Goal: Task Accomplishment & Management: Use online tool/utility

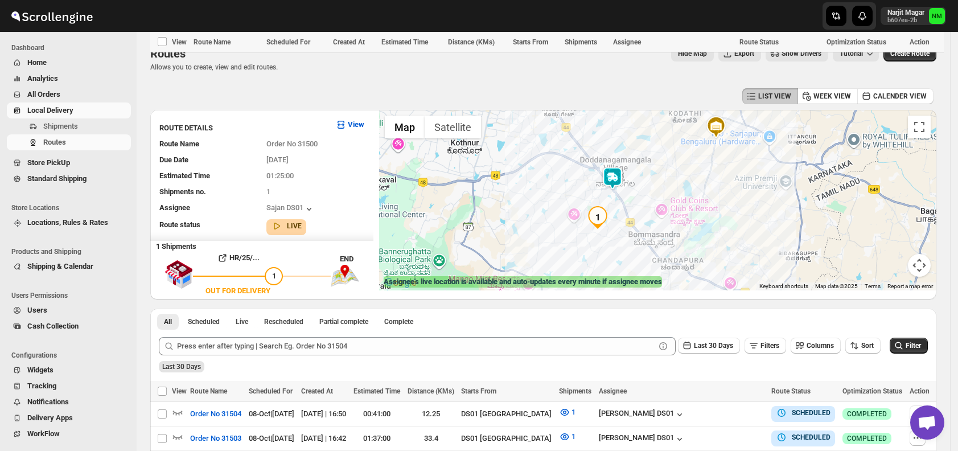
scroll to position [497, 0]
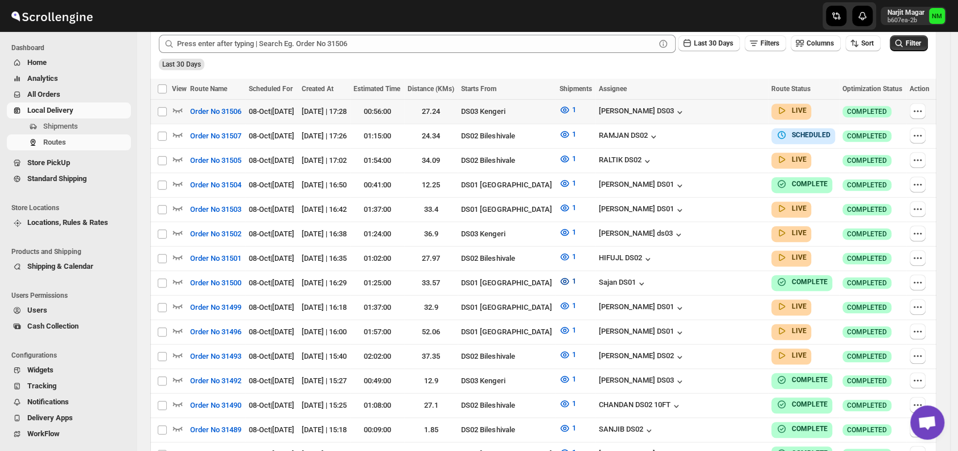
scroll to position [292, 0]
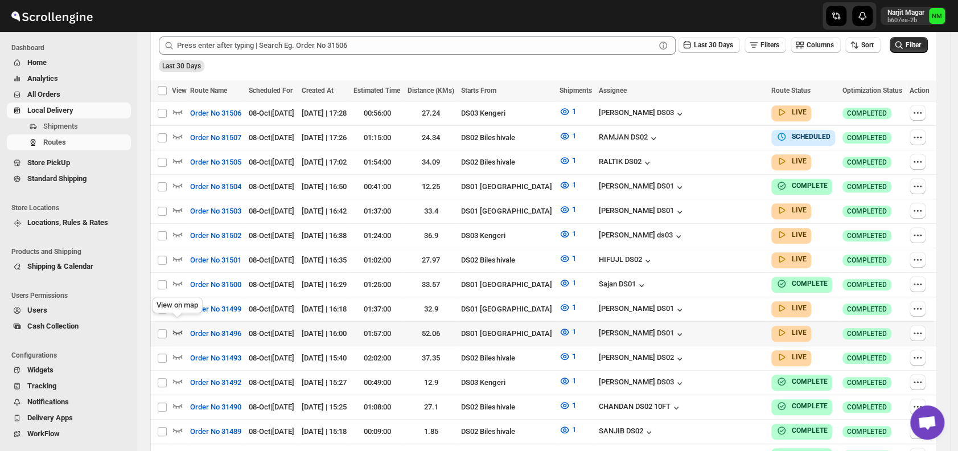
click at [178, 326] on icon "button" at bounding box center [177, 331] width 11 height 11
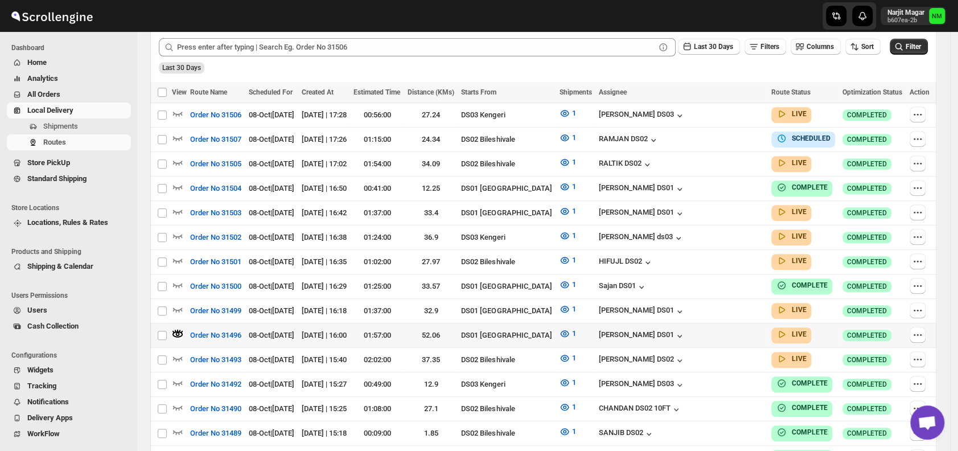
scroll to position [300, 0]
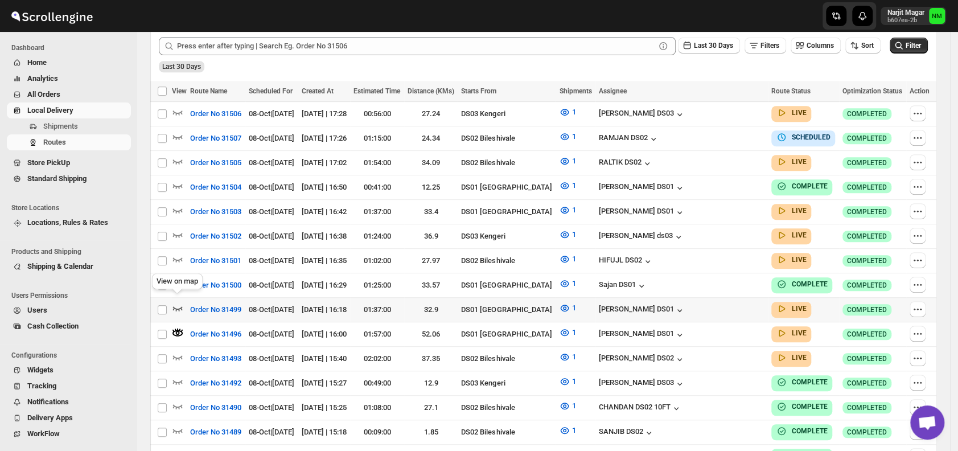
click at [175, 303] on icon "button" at bounding box center [177, 307] width 11 height 11
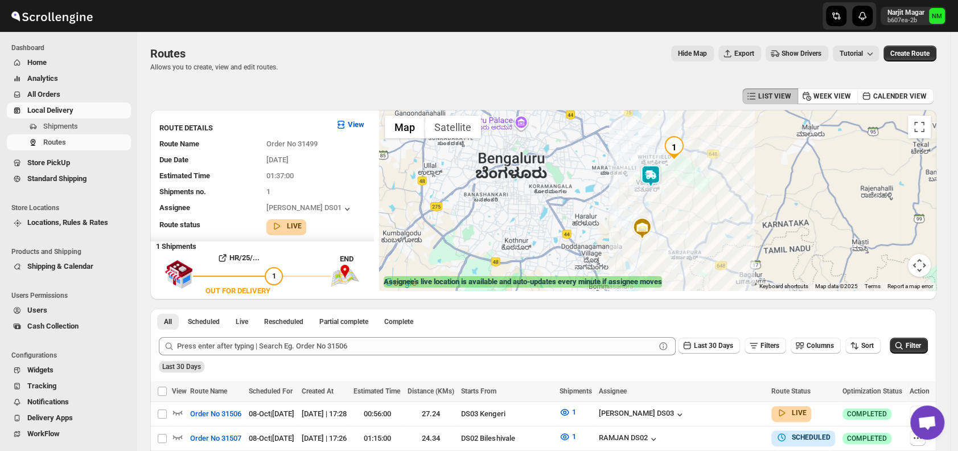
click at [657, 169] on img at bounding box center [650, 176] width 23 height 23
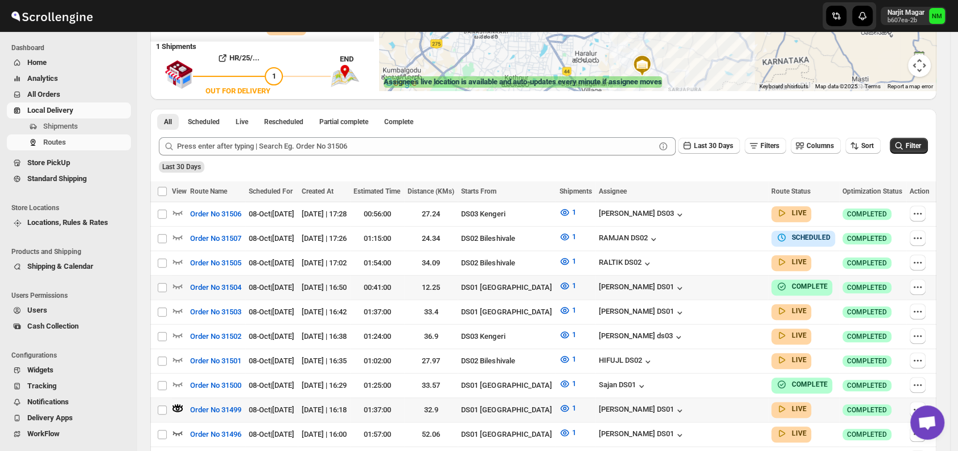
scroll to position [202, 0]
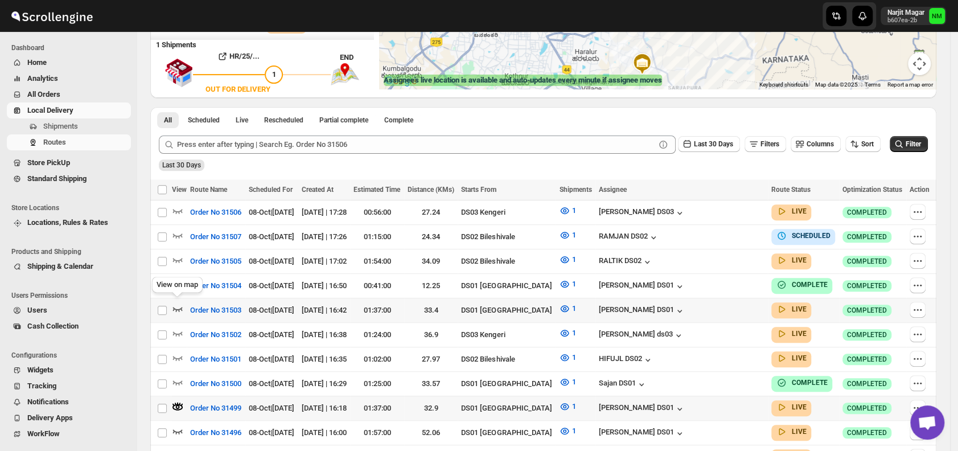
click at [179, 306] on icon "button" at bounding box center [177, 308] width 11 height 11
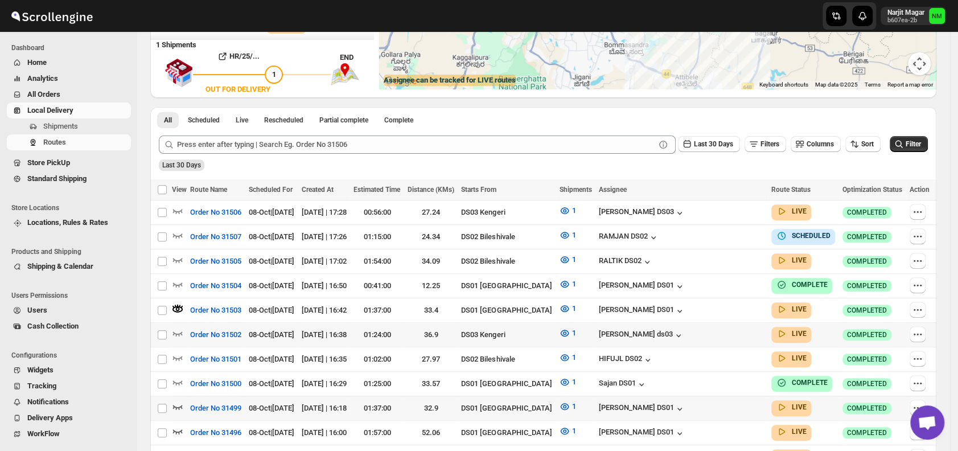
scroll to position [0, 0]
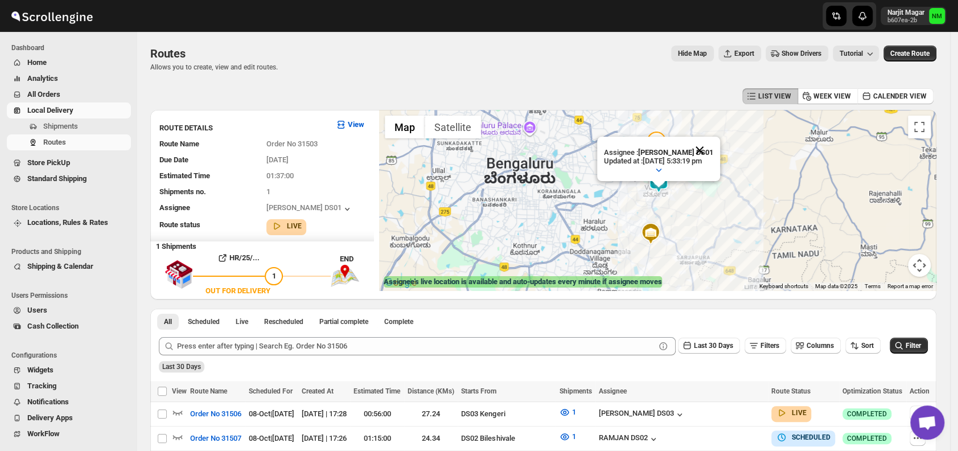
click at [713, 141] on button "Close" at bounding box center [699, 150] width 27 height 27
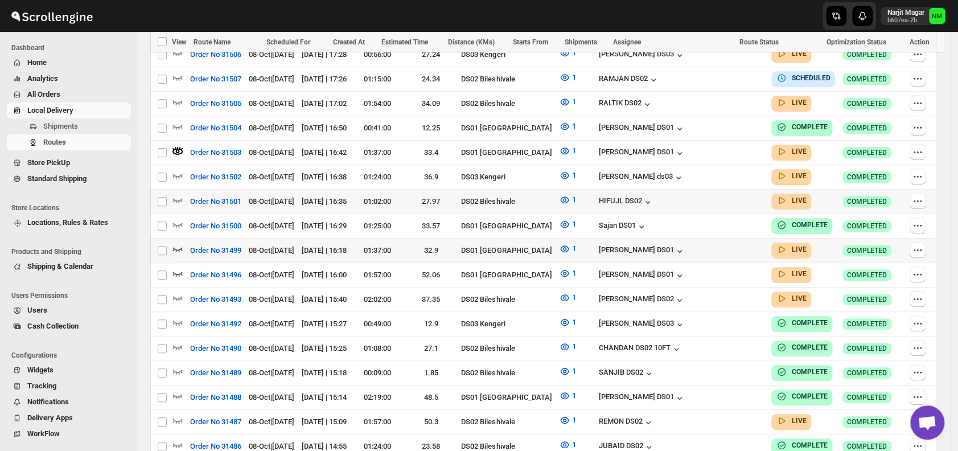
scroll to position [360, 0]
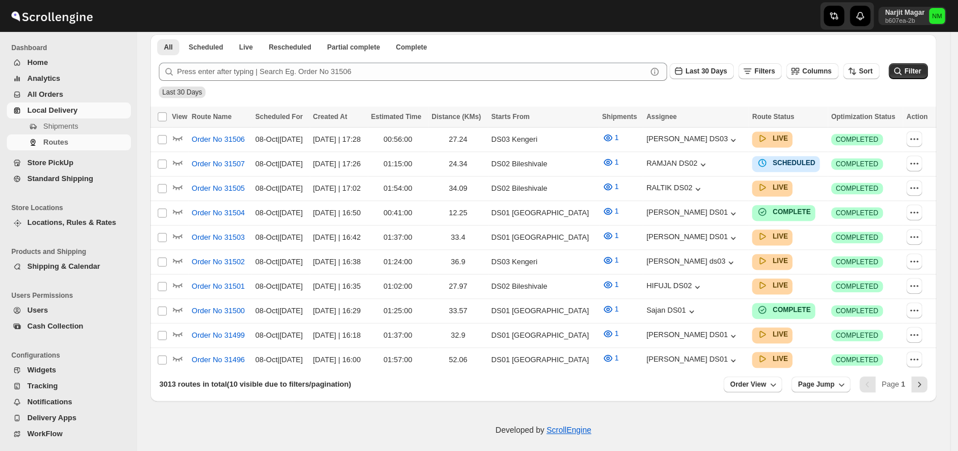
scroll to position [360, 0]
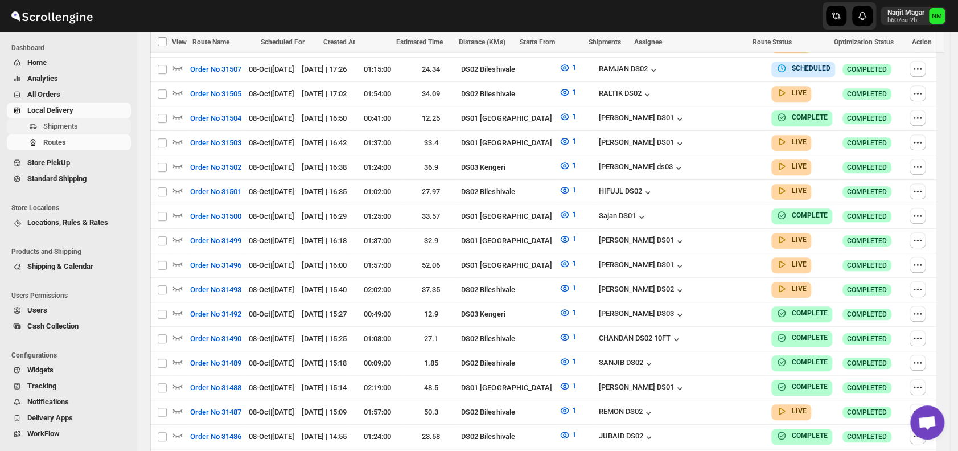
click at [88, 123] on span "Shipments" at bounding box center [85, 126] width 85 height 11
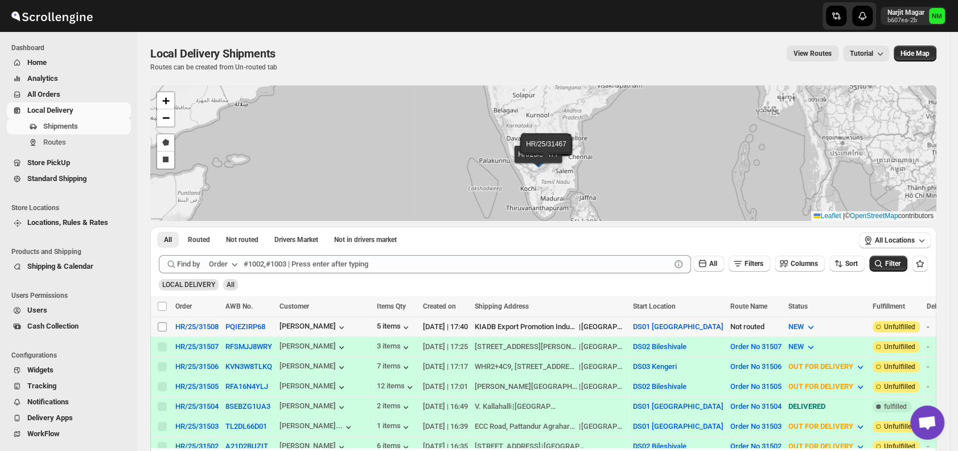
click at [161, 323] on input "Select shipment" at bounding box center [162, 326] width 9 height 9
checkbox input "true"
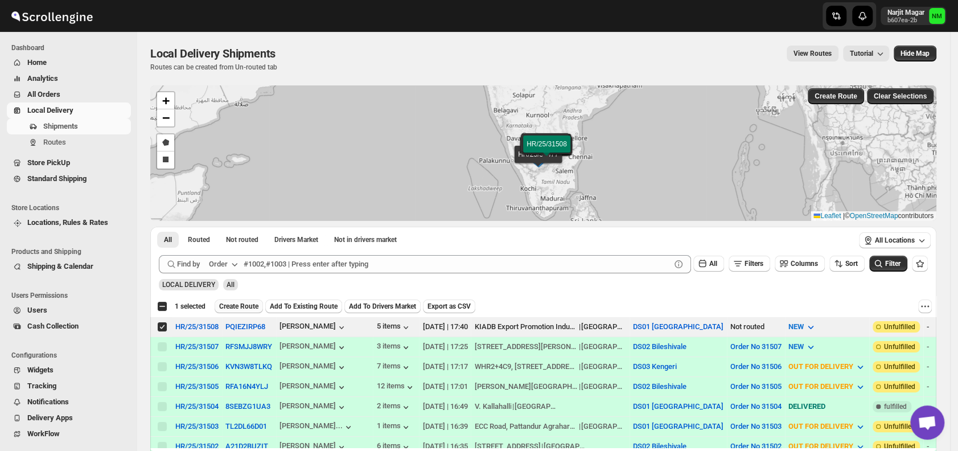
click at [251, 303] on span "Create Route" at bounding box center [238, 306] width 39 height 9
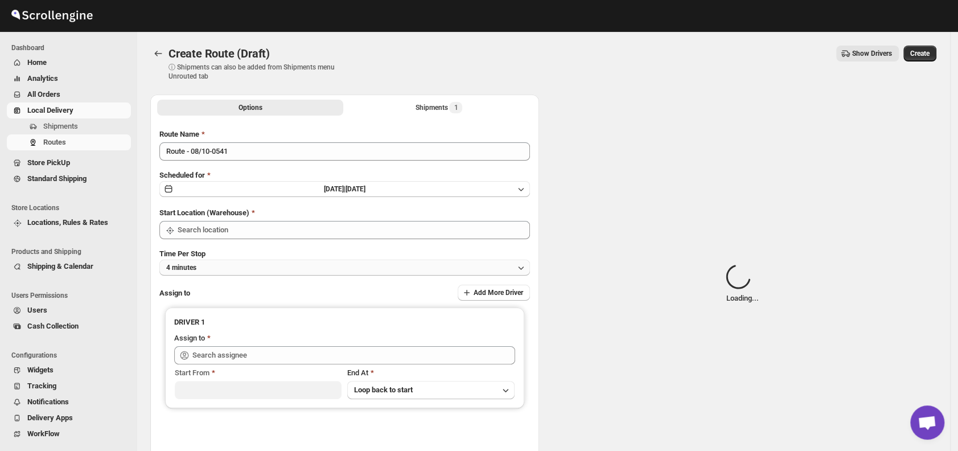
type input "DS01 [GEOGRAPHIC_DATA]"
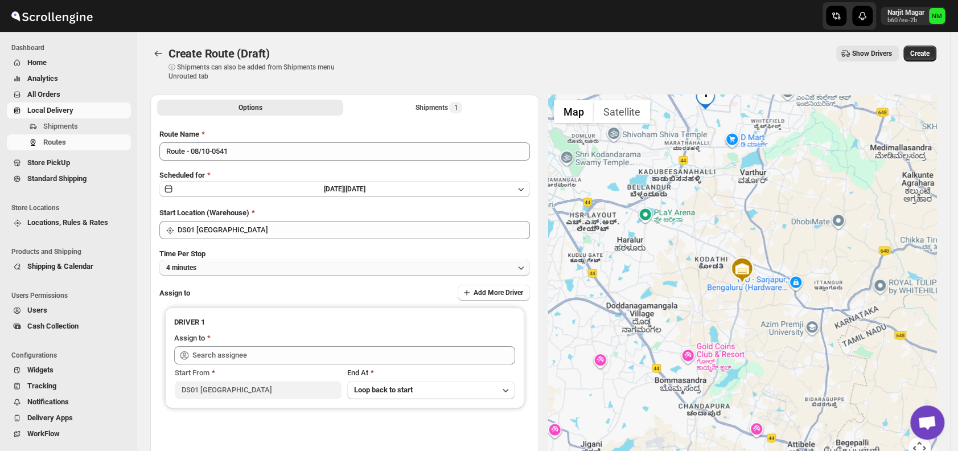
click at [203, 265] on button "4 minutes" at bounding box center [344, 268] width 371 height 16
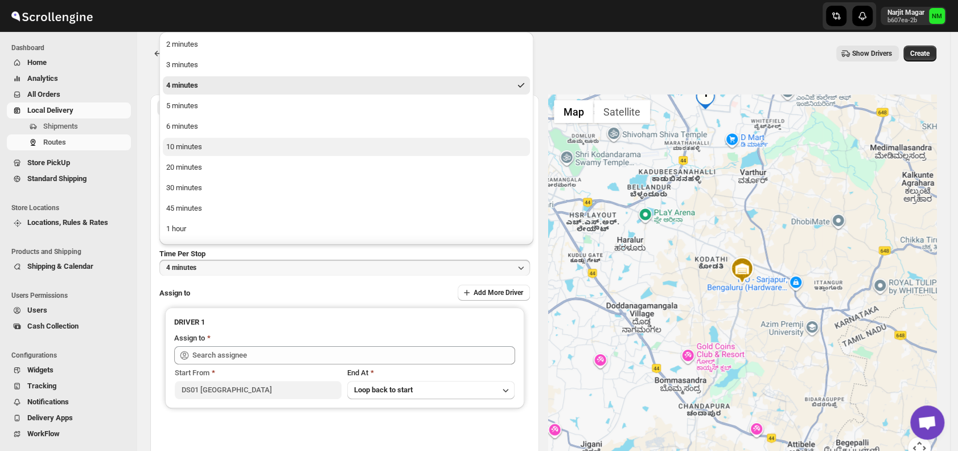
click at [191, 147] on div "10 minutes" at bounding box center [184, 146] width 36 height 11
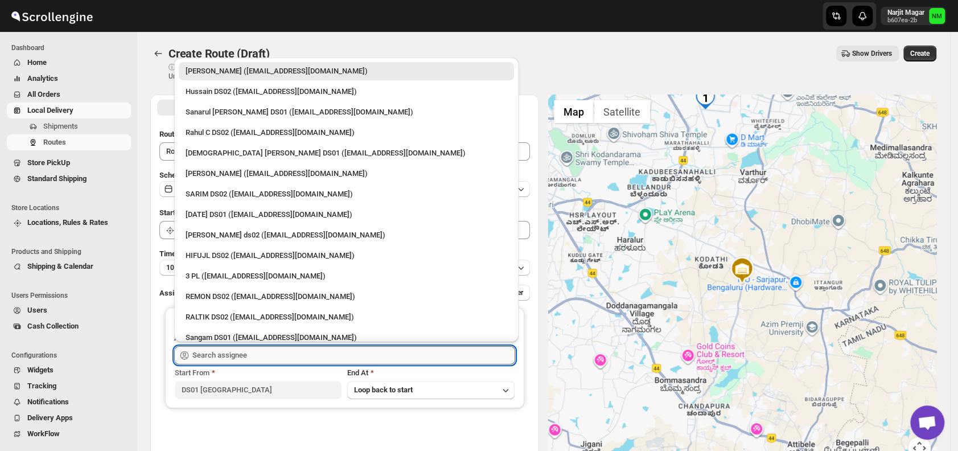
click at [251, 347] on input "text" at bounding box center [353, 355] width 323 height 18
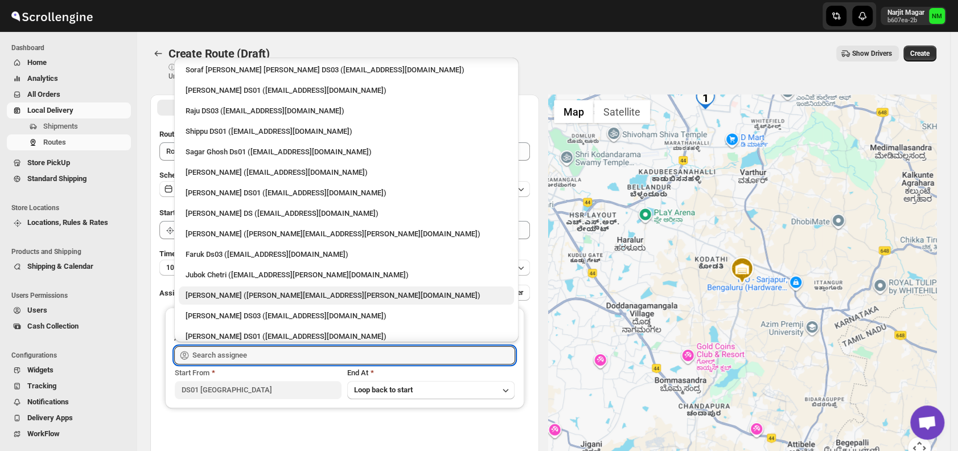
scroll to position [856, 0]
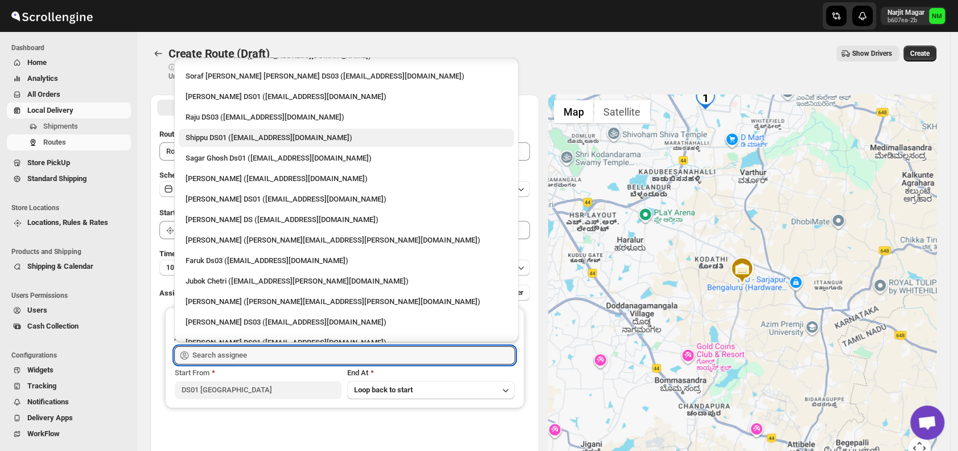
click at [243, 138] on div "Shippu DS01 (lahaye5487@certve.com)" at bounding box center [347, 137] width 322 height 11
type input "Shippu DS01 (lahaye5487@certve.com)"
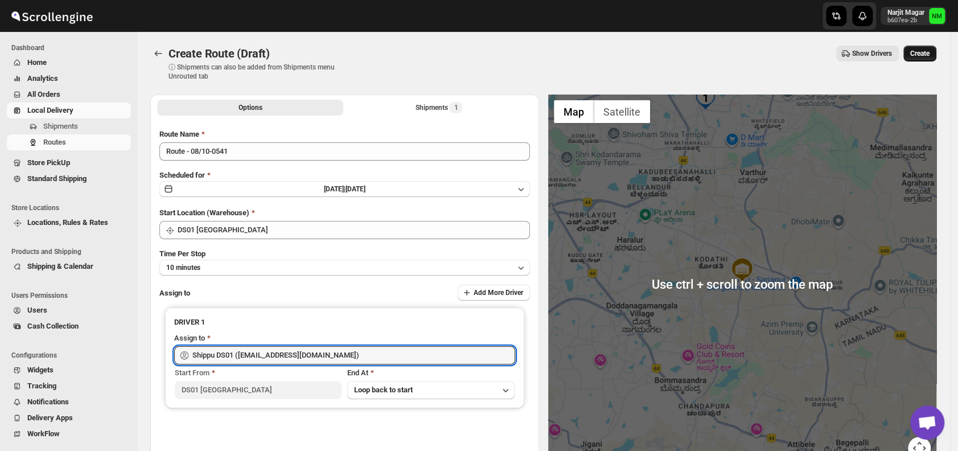
click at [924, 55] on span "Create" at bounding box center [919, 53] width 19 height 9
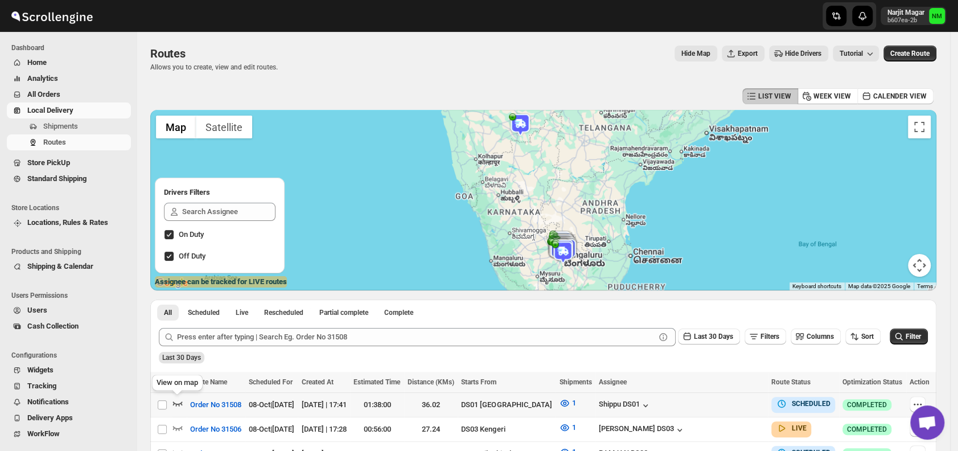
click at [178, 403] on icon "button" at bounding box center [177, 402] width 11 height 11
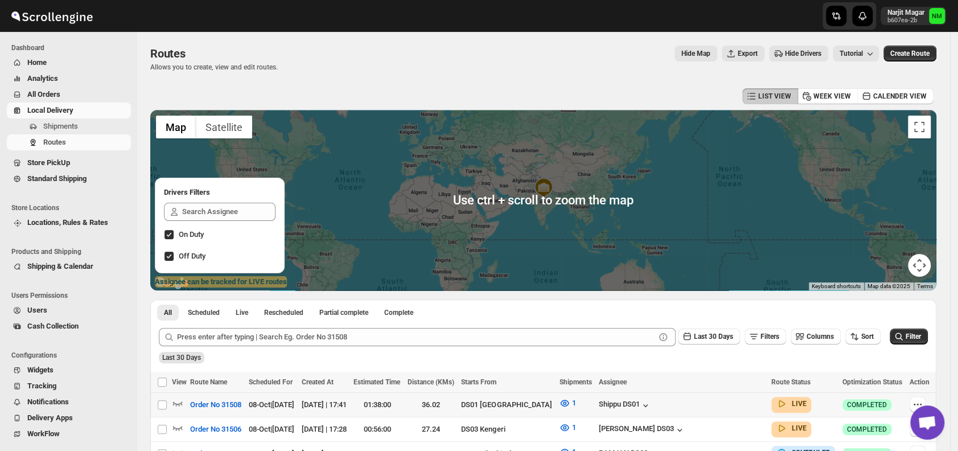
scroll to position [176, 0]
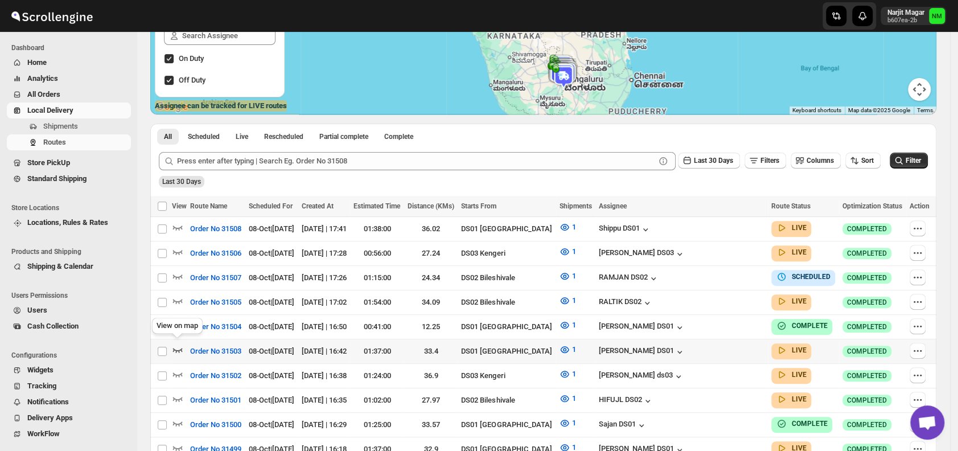
click at [179, 344] on icon "button" at bounding box center [177, 349] width 11 height 11
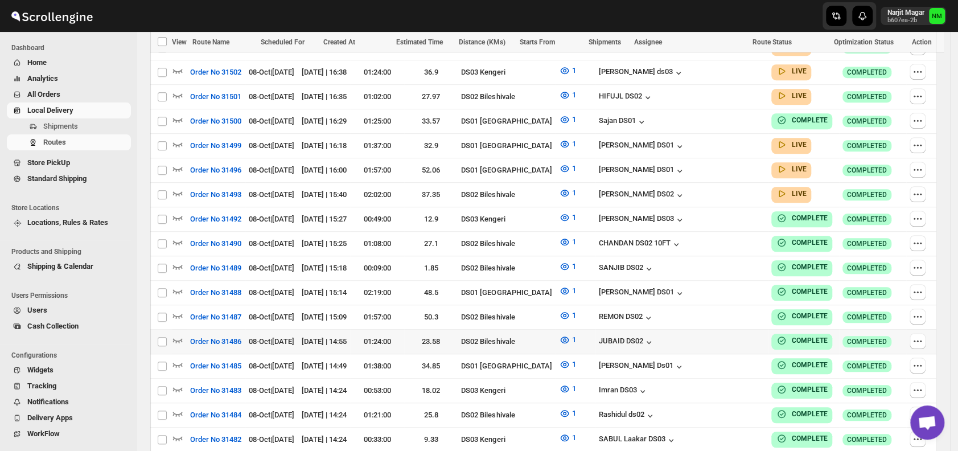
scroll to position [490, 0]
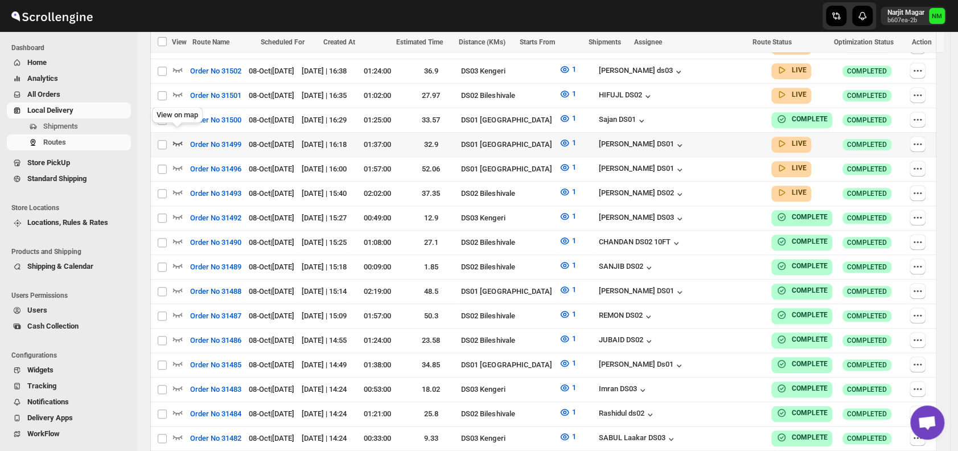
click at [181, 137] on icon "button" at bounding box center [177, 142] width 11 height 11
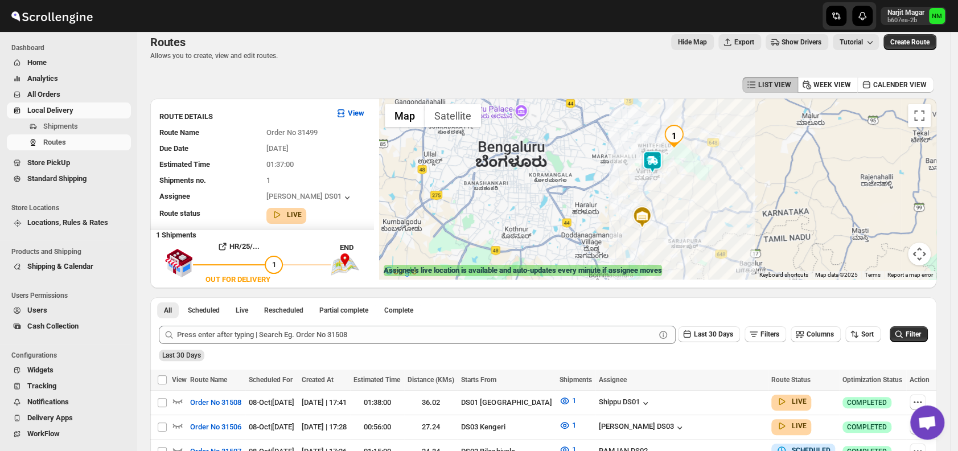
scroll to position [9, 0]
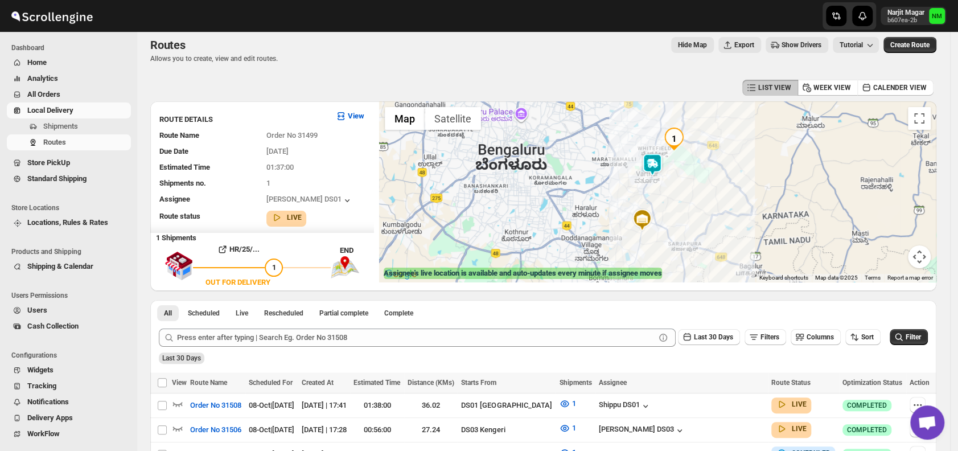
click at [653, 161] on img at bounding box center [652, 164] width 23 height 23
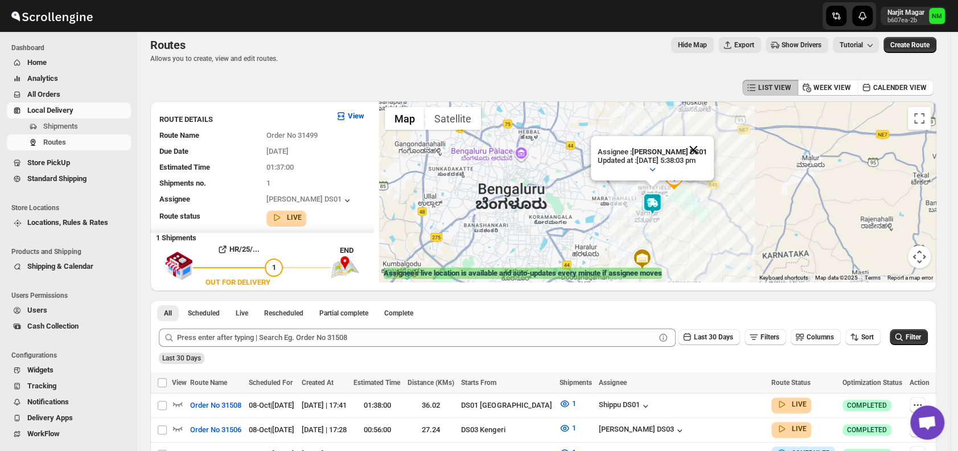
click at [702, 146] on button "Close" at bounding box center [693, 149] width 27 height 27
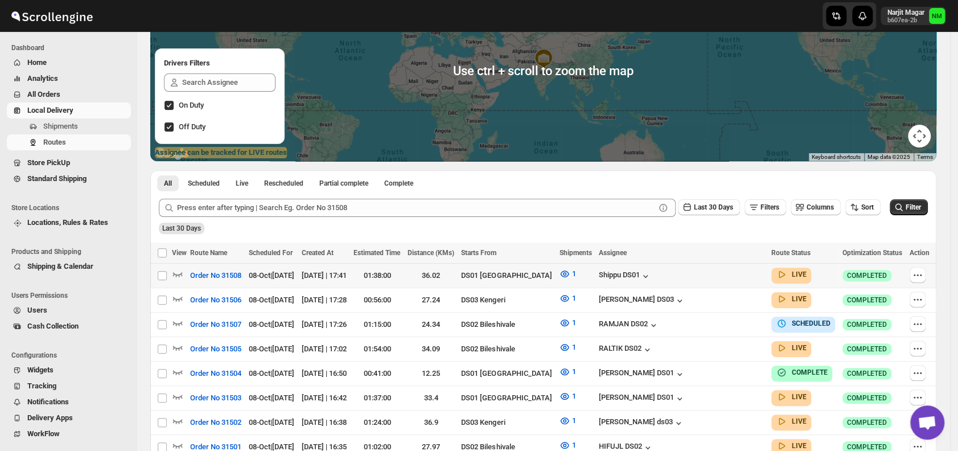
scroll to position [148, 0]
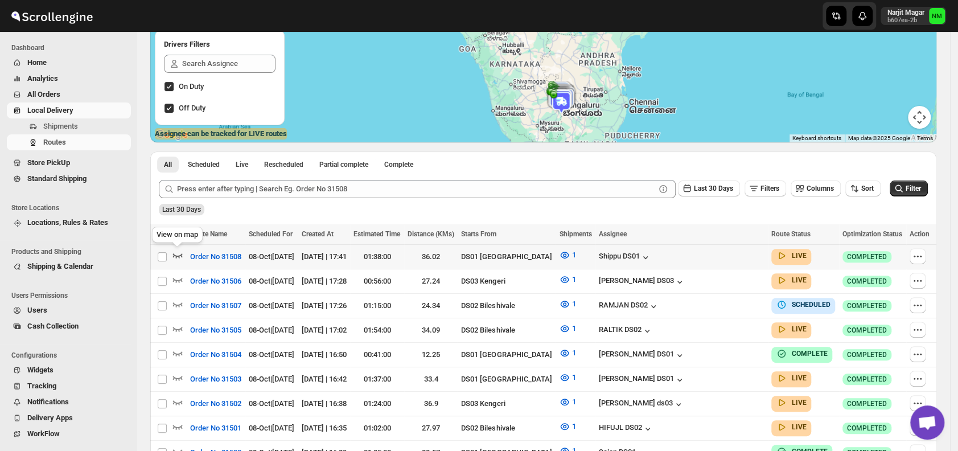
click at [179, 255] on icon "button" at bounding box center [177, 254] width 11 height 11
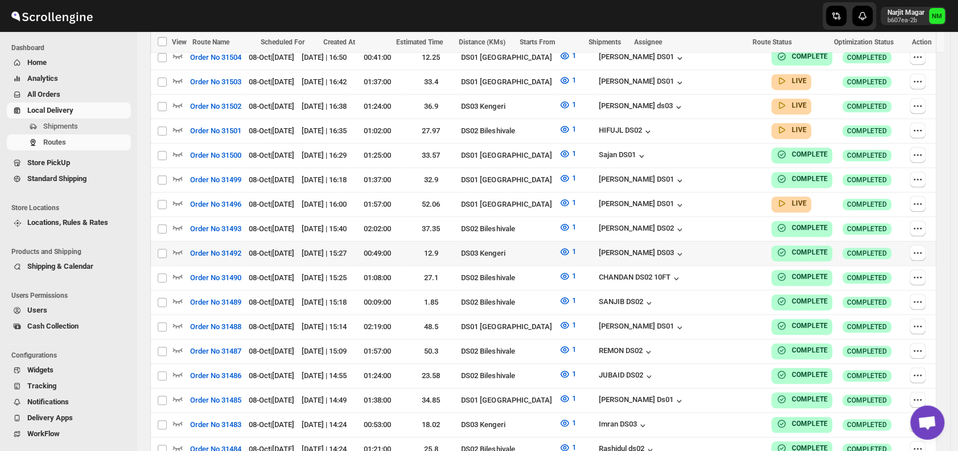
scroll to position [456, 0]
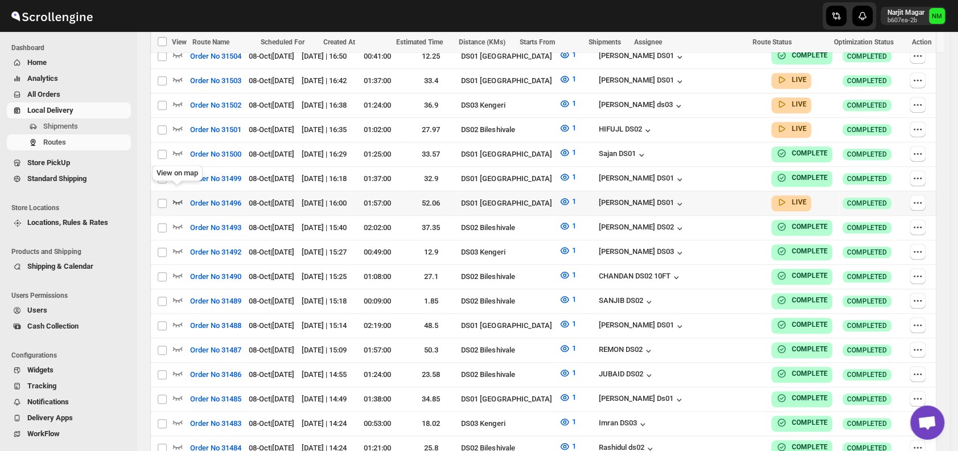
click at [173, 200] on icon "button" at bounding box center [178, 202] width 10 height 5
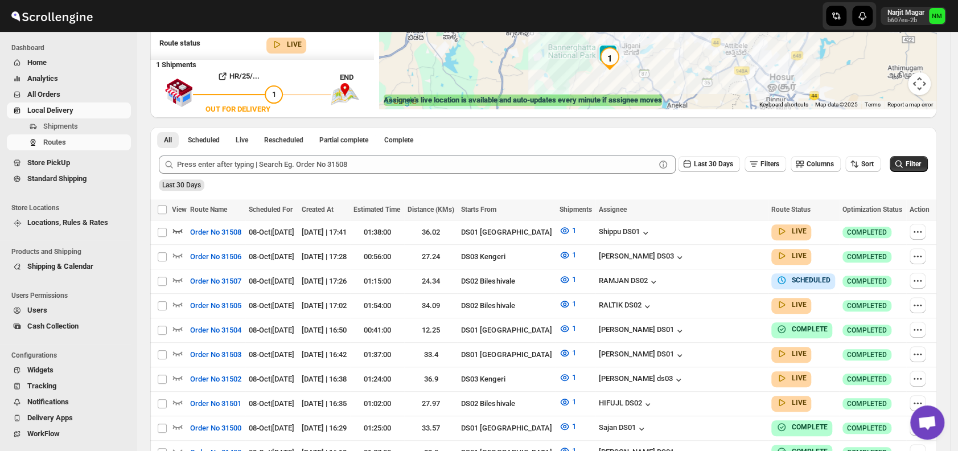
scroll to position [181, 0]
